Goal: Task Accomplishment & Management: Use online tool/utility

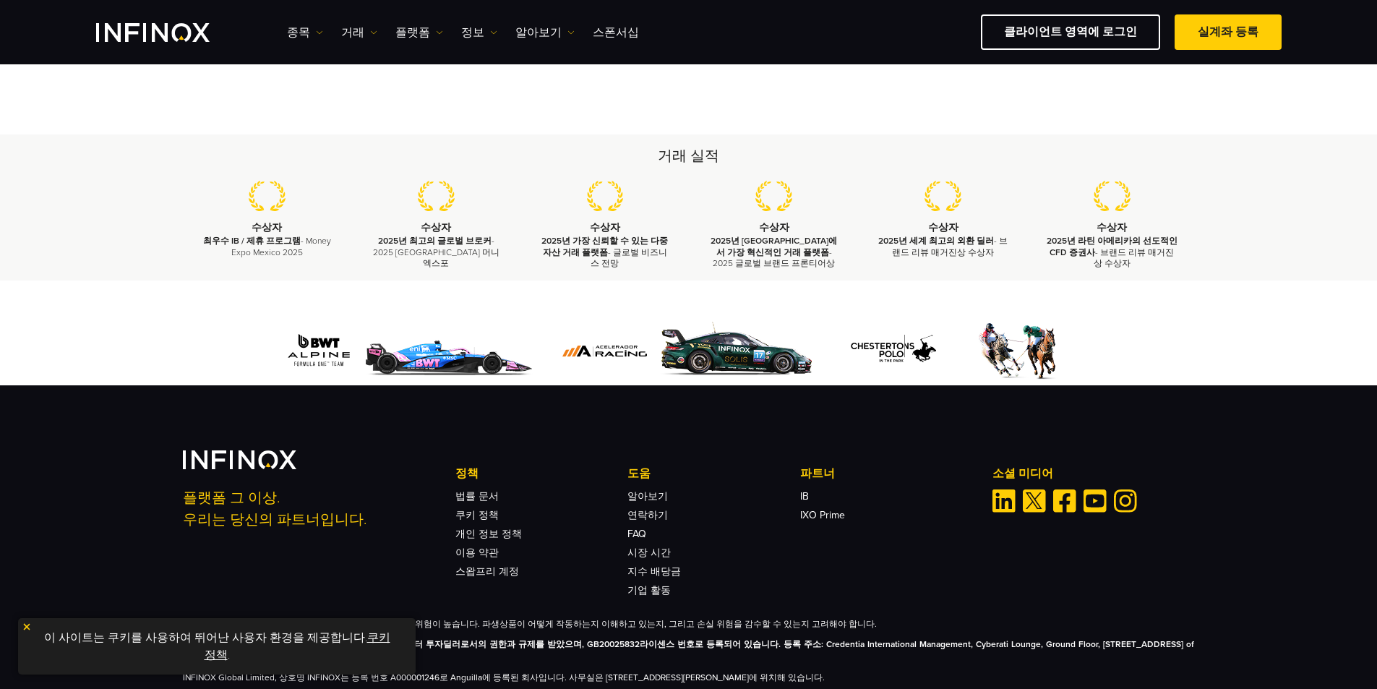
scroll to position [241, 0]
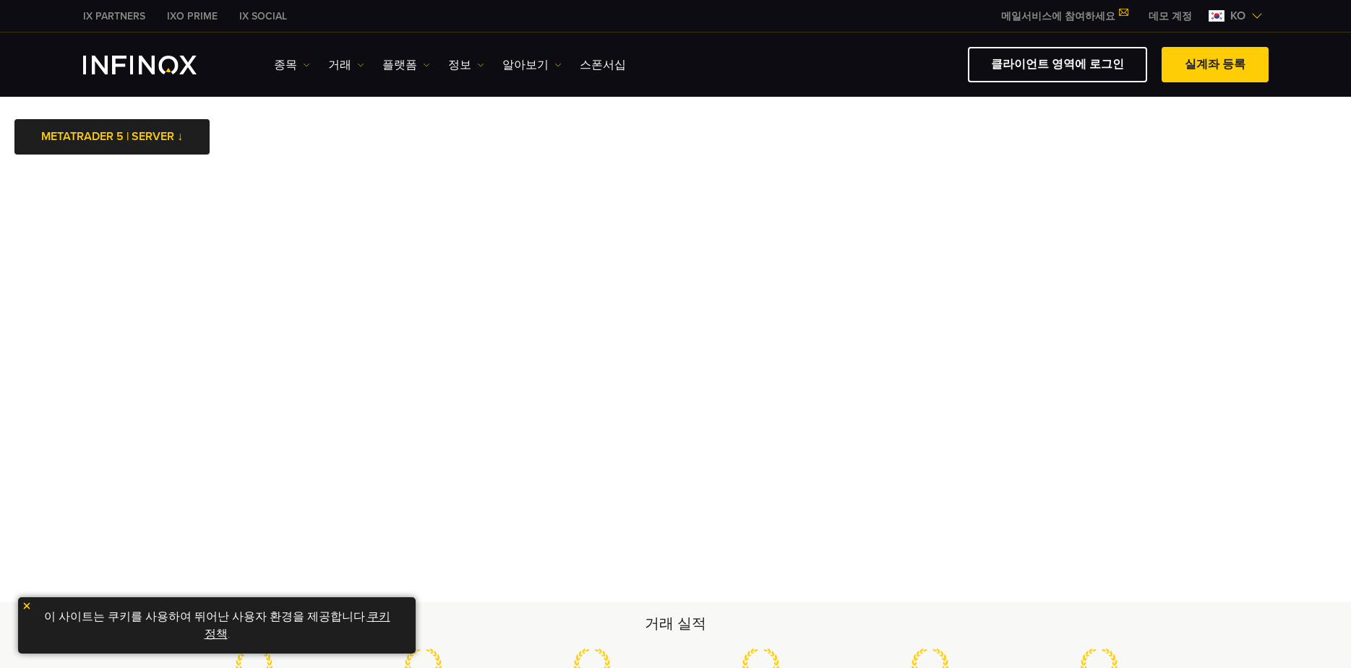
click at [26, 603] on img at bounding box center [27, 606] width 10 height 10
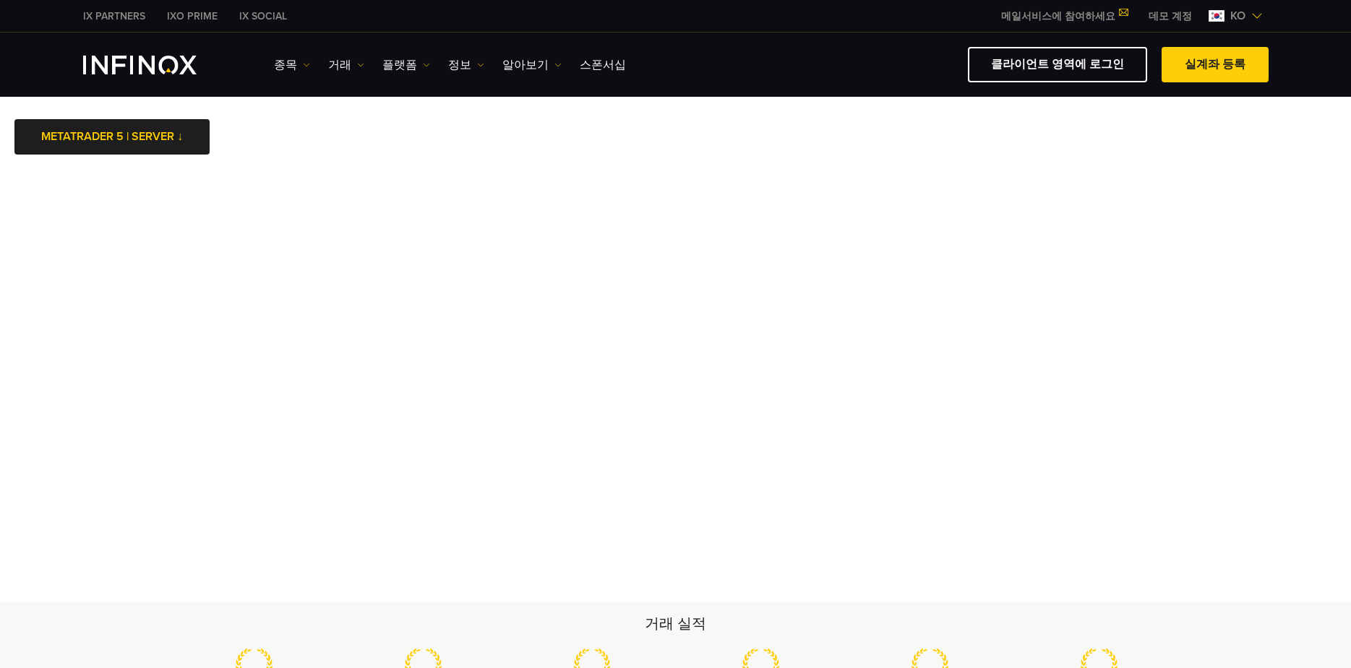
click at [178, 64] on img "INFINOX Logo" at bounding box center [139, 65] width 113 height 19
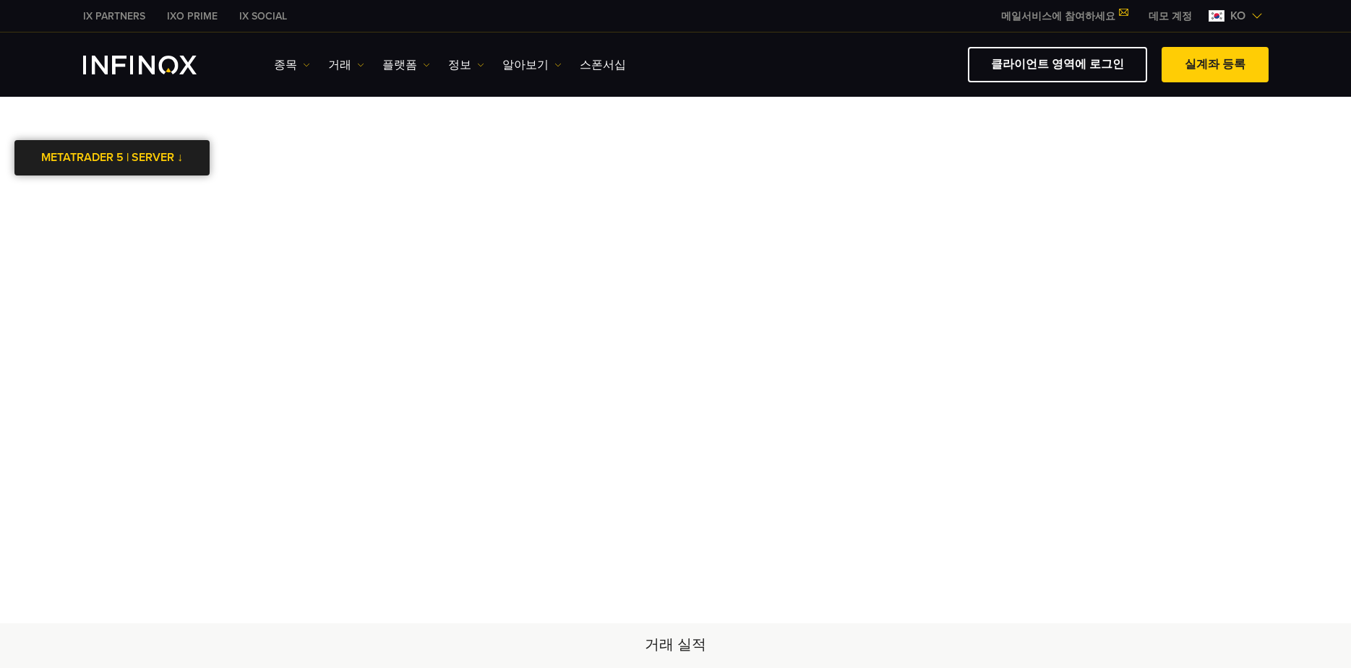
click at [112, 158] on div at bounding box center [112, 158] width 0 height 0
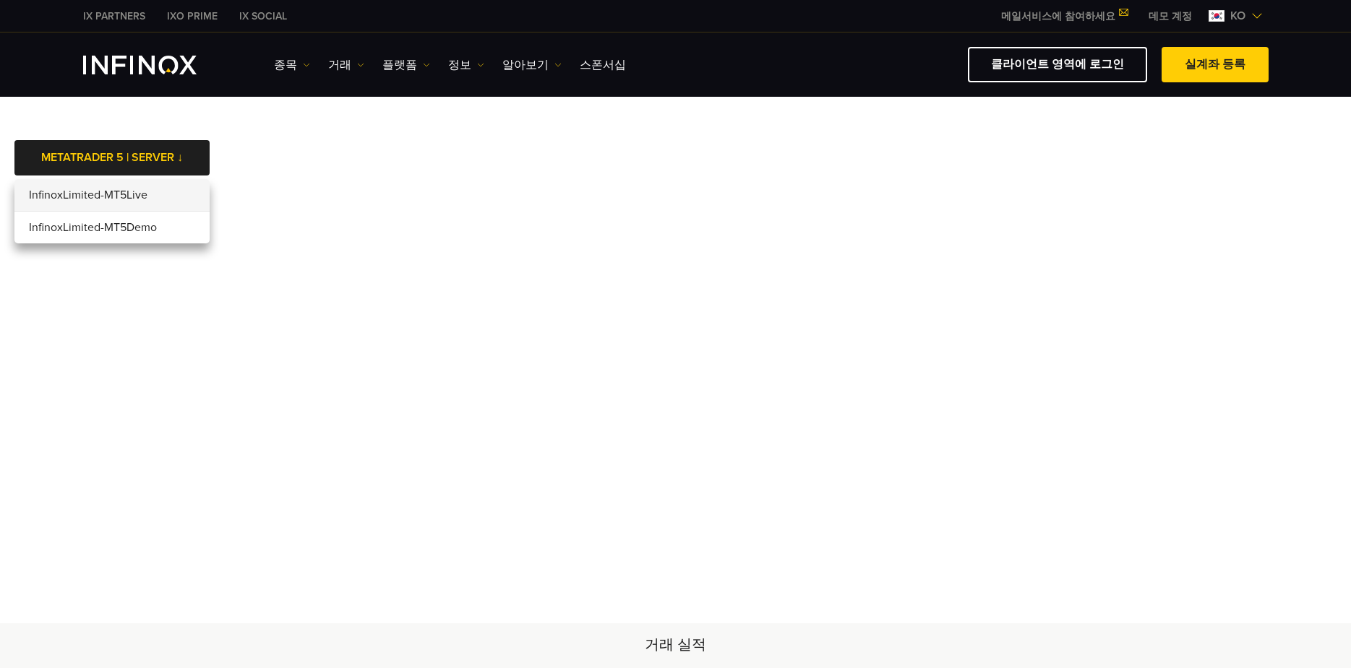
click at [147, 197] on li "InfinoxLimited-MT5Live" at bounding box center [111, 195] width 195 height 33
